Goal: Find specific page/section: Find specific page/section

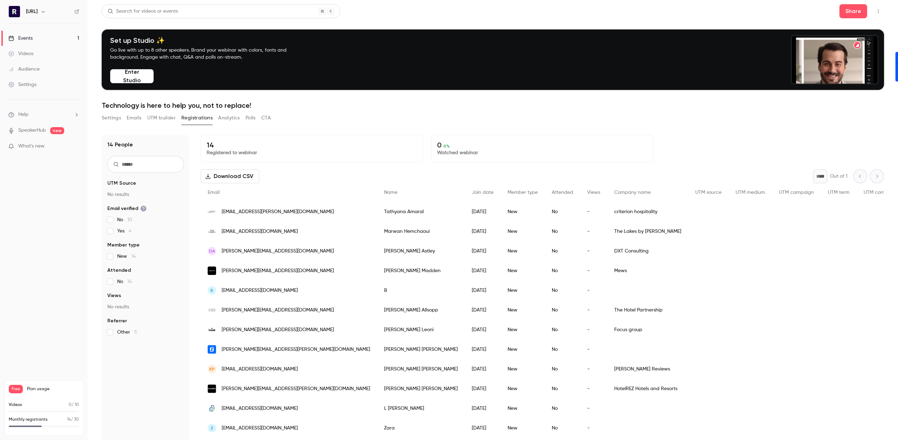
scroll to position [1, 0]
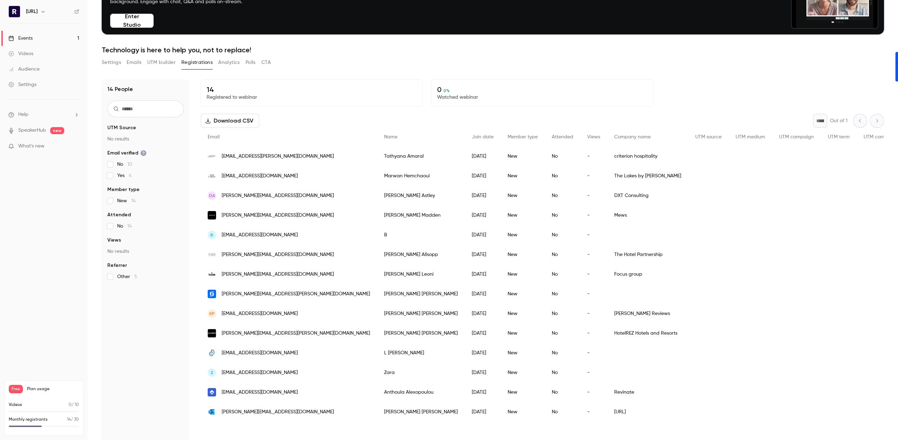
scroll to position [69, 0]
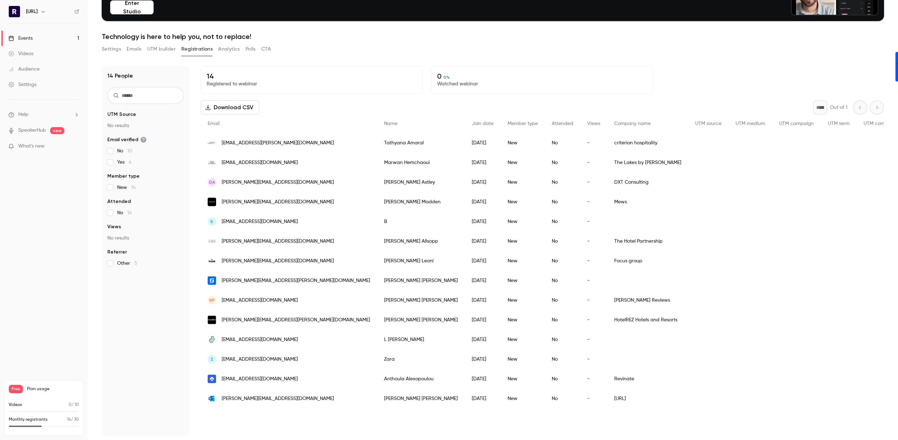
click at [607, 162] on div "The Lakes by [PERSON_NAME]" at bounding box center [647, 163] width 81 height 20
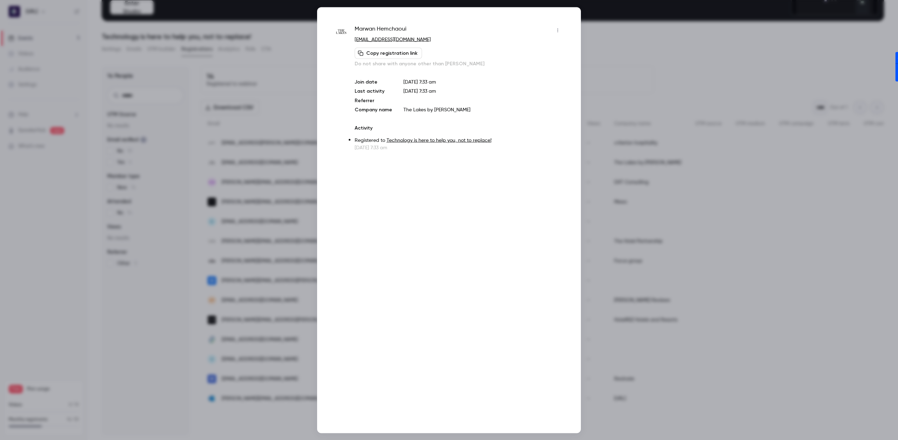
click at [379, 30] on span "[PERSON_NAME]" at bounding box center [381, 30] width 52 height 11
